Goal: Register for event/course

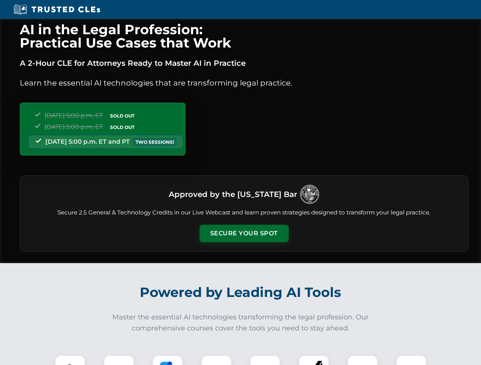
click at [244, 234] on button "Secure Your Spot" at bounding box center [243, 234] width 89 height 18
click at [70, 360] on img at bounding box center [70, 371] width 22 height 22
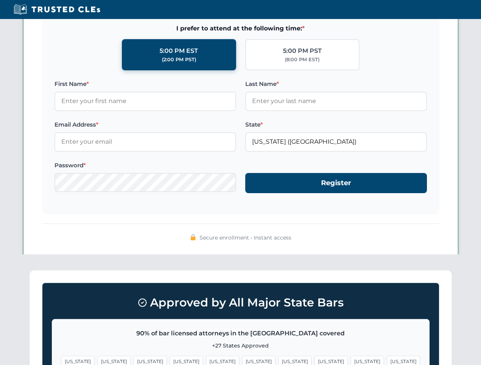
click at [278, 360] on span "[US_STATE]" at bounding box center [294, 361] width 33 height 11
click at [350, 360] on span "[US_STATE]" at bounding box center [366, 361] width 33 height 11
